Goal: Task Accomplishment & Management: Complete application form

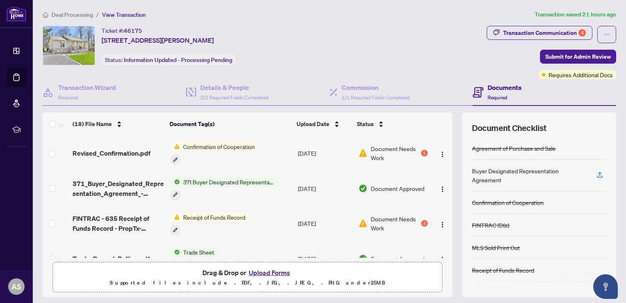
click at [422, 221] on td "Document Needs Work 3" at bounding box center [393, 223] width 76 height 35
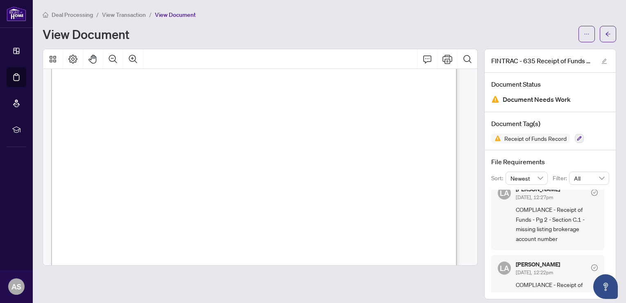
scroll to position [574, 0]
drag, startPoint x: 399, startPoint y: 127, endPoint x: 263, endPoint y: 119, distance: 135.9
click at [263, 41] on p "Receipt of Funds Record Form 635 for use in the Province of Ontario Receipt of …" at bounding box center [379, 41] width 656 height 0
drag, startPoint x: 263, startPoint y: 119, endPoint x: 266, endPoint y: 130, distance: 10.9
click at [266, 130] on span "Wire Transfer Number 250728B6750800" at bounding box center [326, 128] width 125 height 6
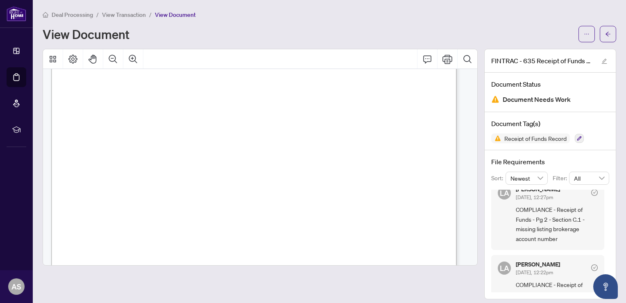
click at [266, 129] on span "Wire Transfer Number 250728B6750800" at bounding box center [326, 128] width 125 height 6
click at [272, 129] on span "Wire Transfer Number 250728B6750800" at bounding box center [326, 128] width 125 height 6
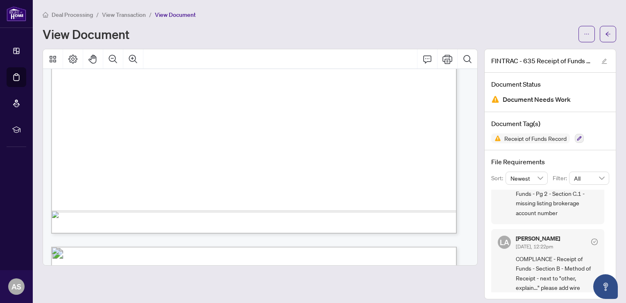
scroll to position [154, 0]
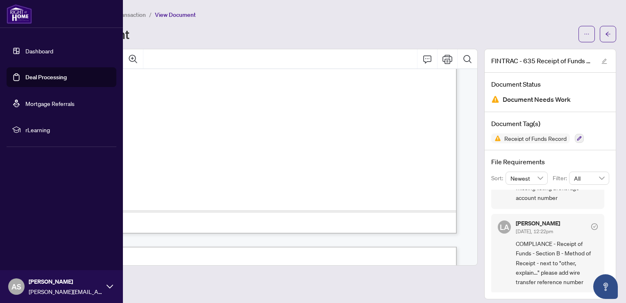
click at [25, 51] on link "Dashboard" at bounding box center [39, 50] width 28 height 7
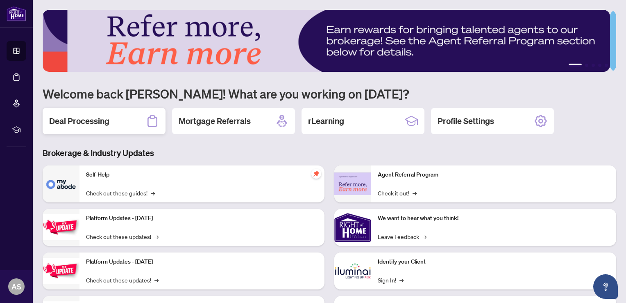
click at [113, 116] on div "Deal Processing" at bounding box center [104, 121] width 123 height 26
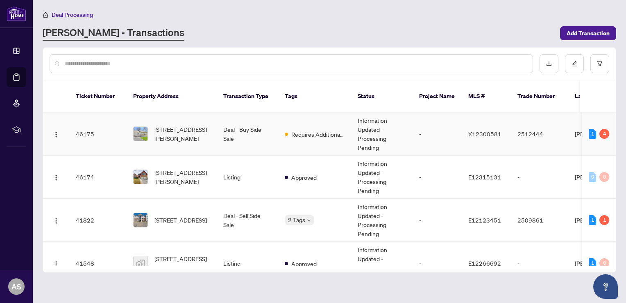
click at [222, 127] on td "Deal - Buy Side Sale" at bounding box center [247, 133] width 61 height 43
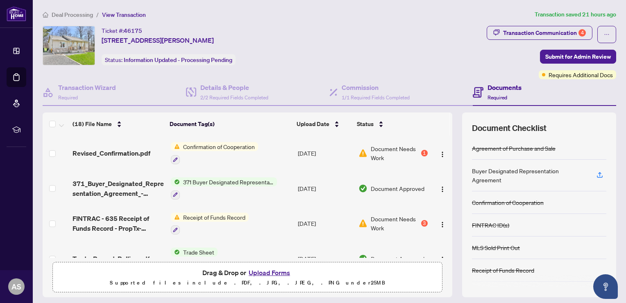
click at [269, 271] on button "Upload Forms" at bounding box center [269, 272] width 46 height 11
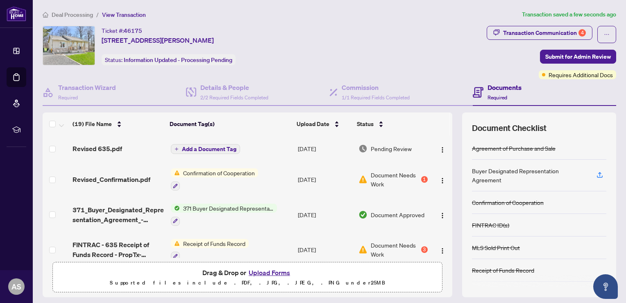
click at [190, 146] on span "Add a Document Tag" at bounding box center [209, 149] width 55 height 6
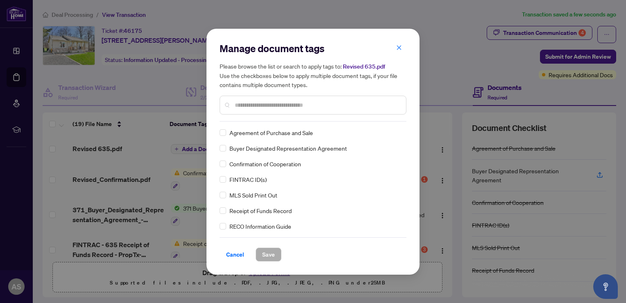
click at [252, 104] on input "text" at bounding box center [317, 104] width 165 height 9
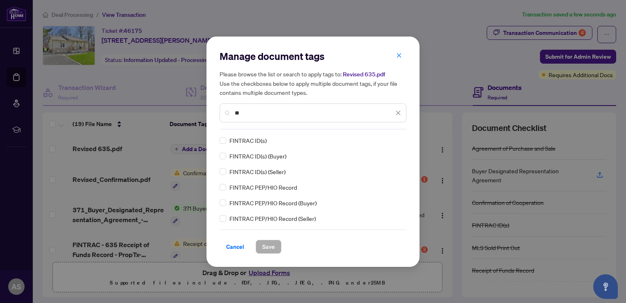
type input "*"
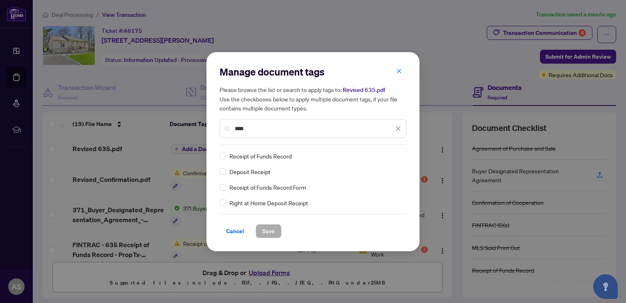
type input "****"
click at [270, 229] on span "Save" at bounding box center [268, 230] width 13 height 13
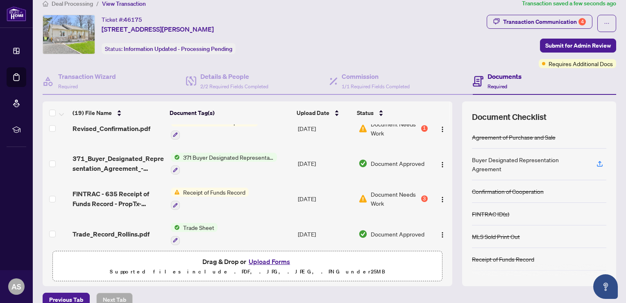
scroll to position [8, 0]
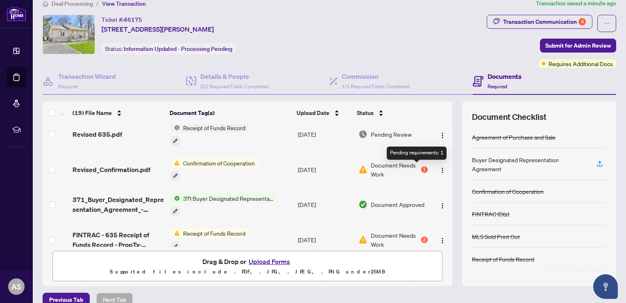
click at [421, 169] on div "1" at bounding box center [424, 169] width 7 height 7
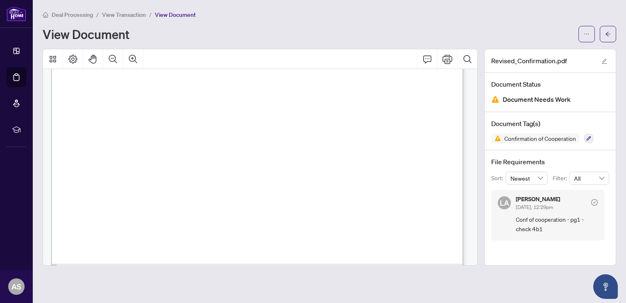
scroll to position [328, 0]
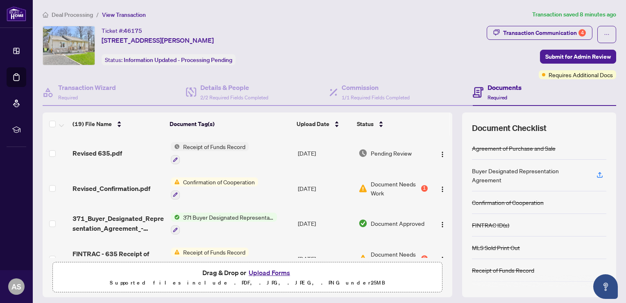
click at [266, 269] on button "Upload Forms" at bounding box center [269, 272] width 46 height 11
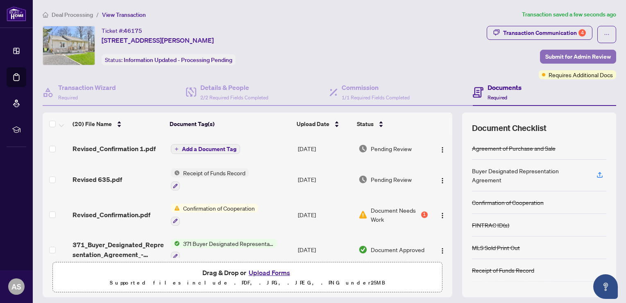
click at [560, 56] on span "Submit for Admin Review" at bounding box center [579, 56] width 66 height 13
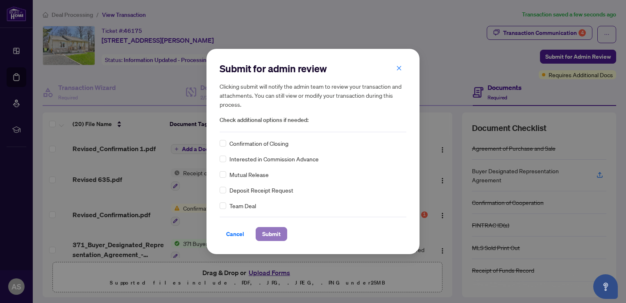
click at [273, 233] on span "Submit" at bounding box center [271, 233] width 18 height 13
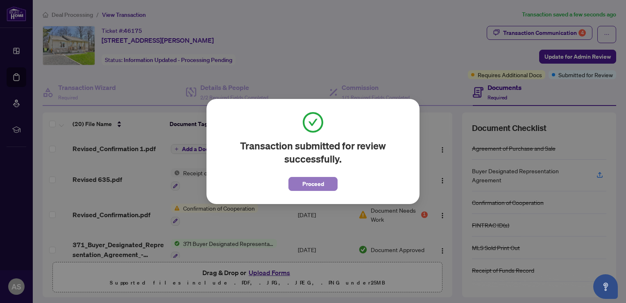
click at [298, 187] on button "Proceed" at bounding box center [313, 184] width 49 height 14
